Goal: Check status: Check status

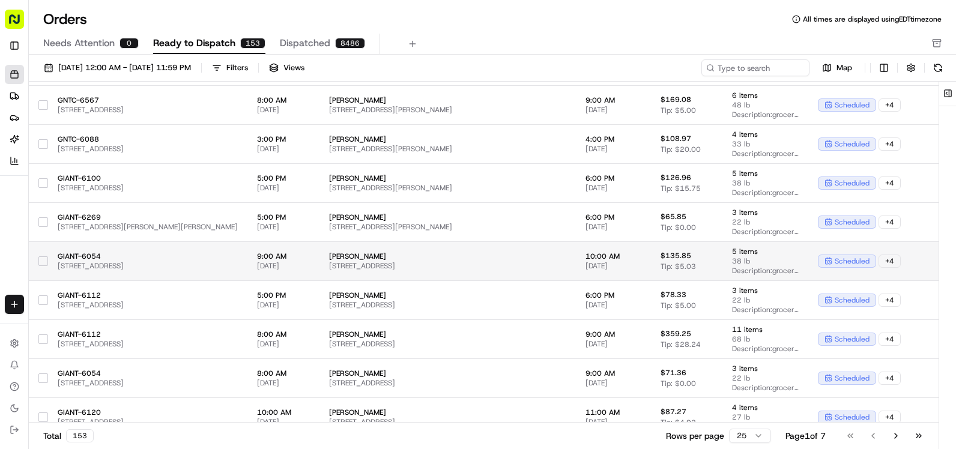
scroll to position [120, 0]
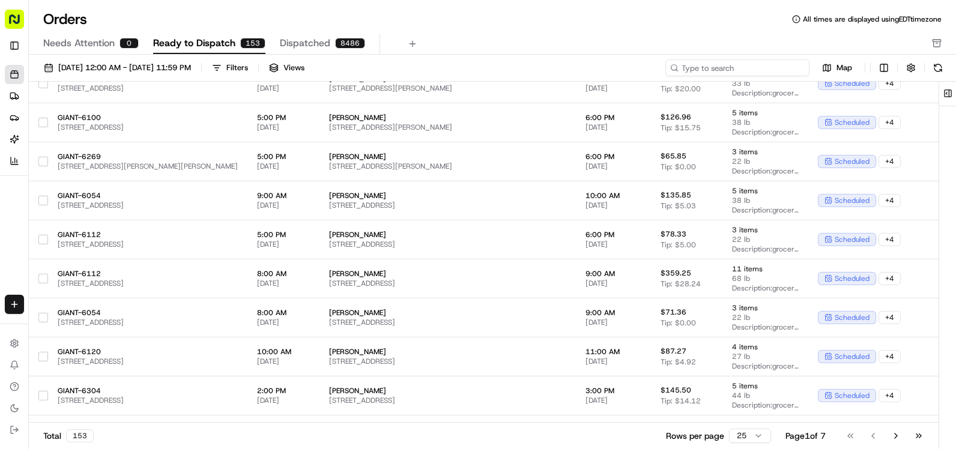
click at [737, 68] on input at bounding box center [737, 67] width 144 height 17
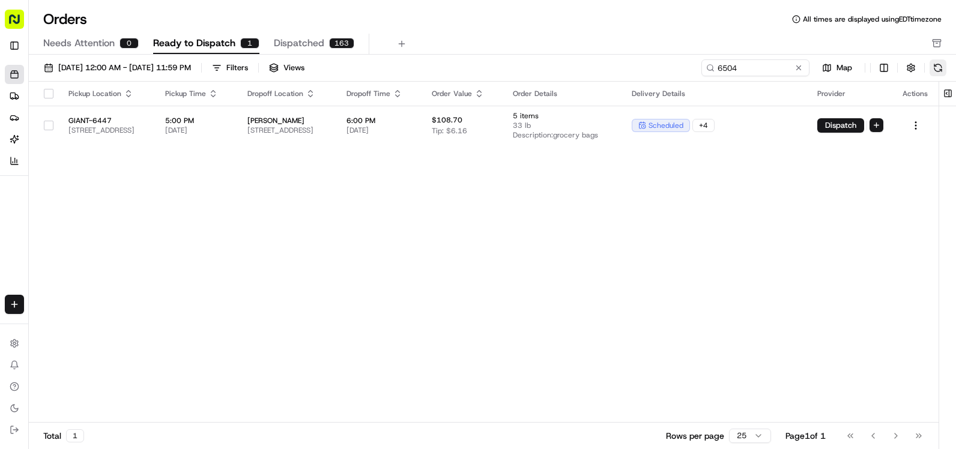
click at [937, 71] on button at bounding box center [938, 67] width 17 height 17
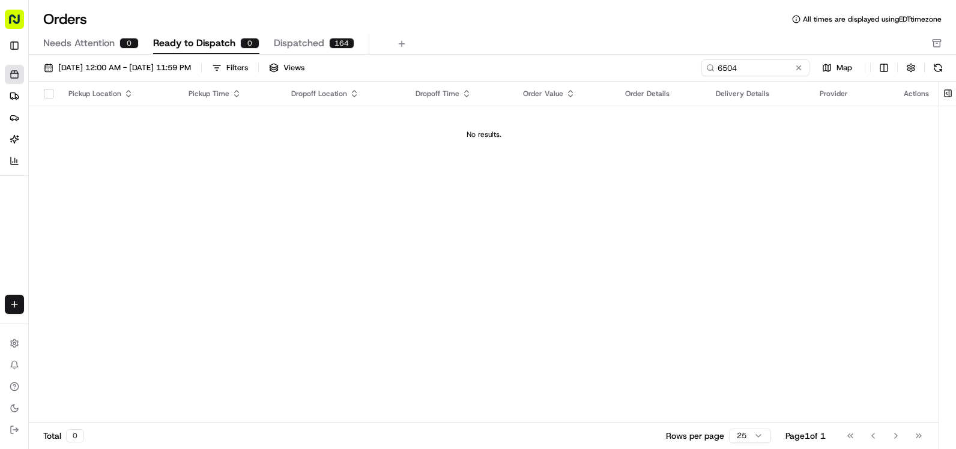
click at [196, 43] on span "Ready to Dispatch" at bounding box center [194, 43] width 82 height 14
click at [758, 67] on input "6504" at bounding box center [737, 67] width 144 height 17
click at [723, 69] on input "6504" at bounding box center [737, 67] width 144 height 17
drag, startPoint x: 770, startPoint y: 68, endPoint x: 656, endPoint y: 71, distance: 114.7
click at [656, 71] on div "[DATE] 12:00 AM - [DATE] 11:59 PM Filters Views 6504 Map" at bounding box center [492, 70] width 927 height 22
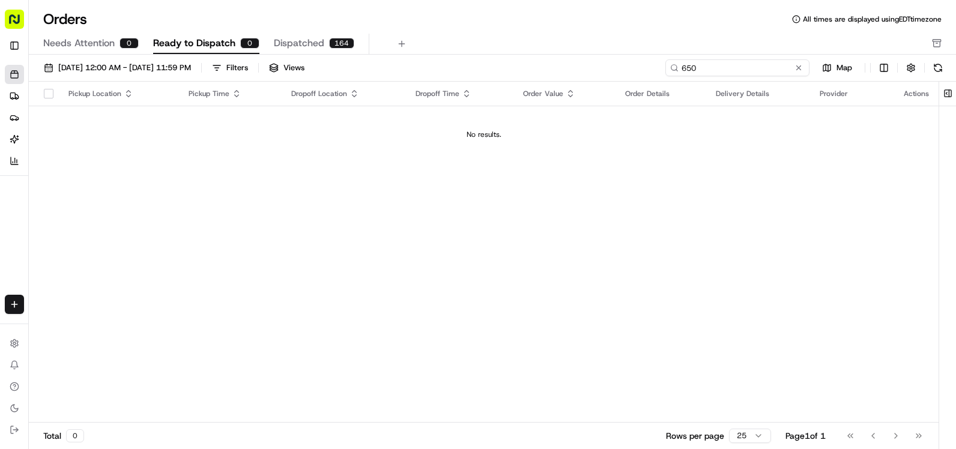
type input "6504"
click at [492, 135] on div "No results." at bounding box center [484, 135] width 900 height 10
click at [202, 44] on span "Ready to Dispatch" at bounding box center [194, 43] width 82 height 14
click at [297, 43] on span "Dispatched" at bounding box center [299, 43] width 50 height 14
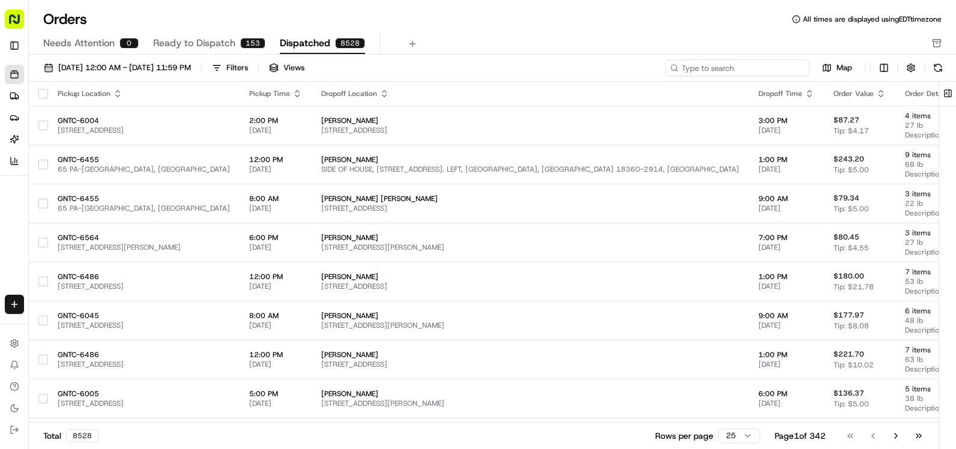
click at [744, 68] on input at bounding box center [737, 67] width 144 height 17
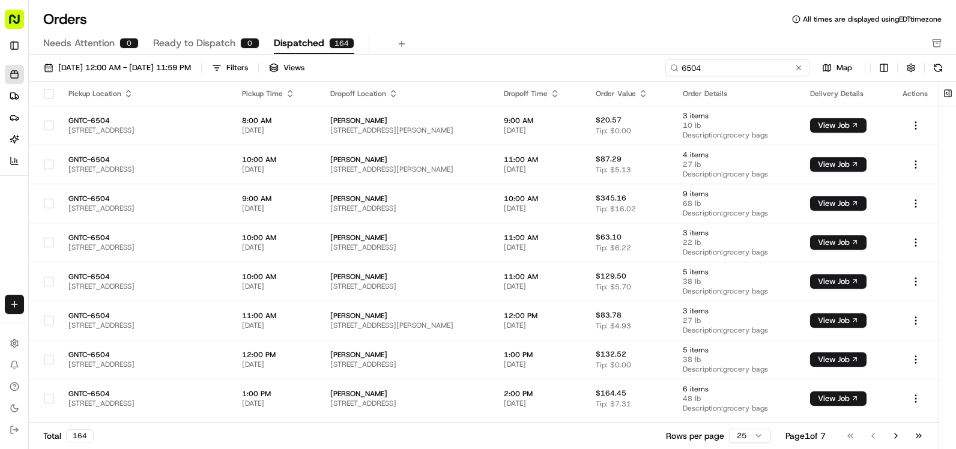
type input "6504"
